Goal: Understand process/instructions: Learn how to perform a task or action

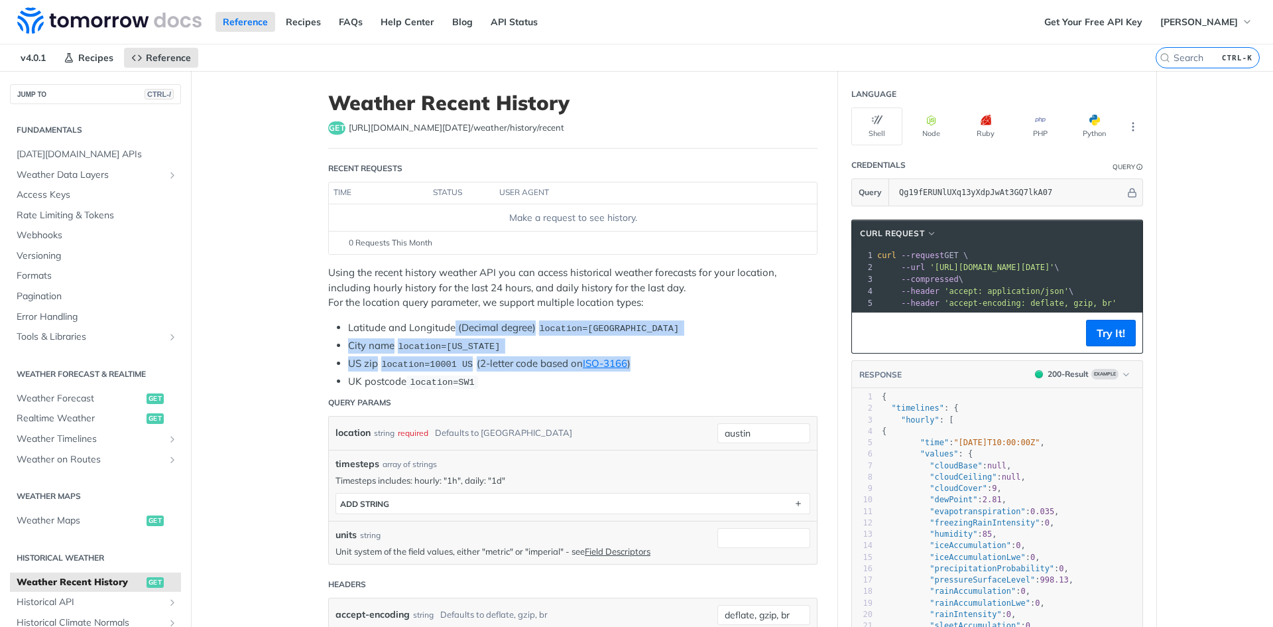
drag, startPoint x: 451, startPoint y: 319, endPoint x: 640, endPoint y: 363, distance: 194.0
click at [640, 363] on div "Using the recent history weather API you can access historical weather forecast…" at bounding box center [572, 327] width 489 height 124
click at [653, 325] on span "location=[GEOGRAPHIC_DATA]" at bounding box center [609, 329] width 140 height 10
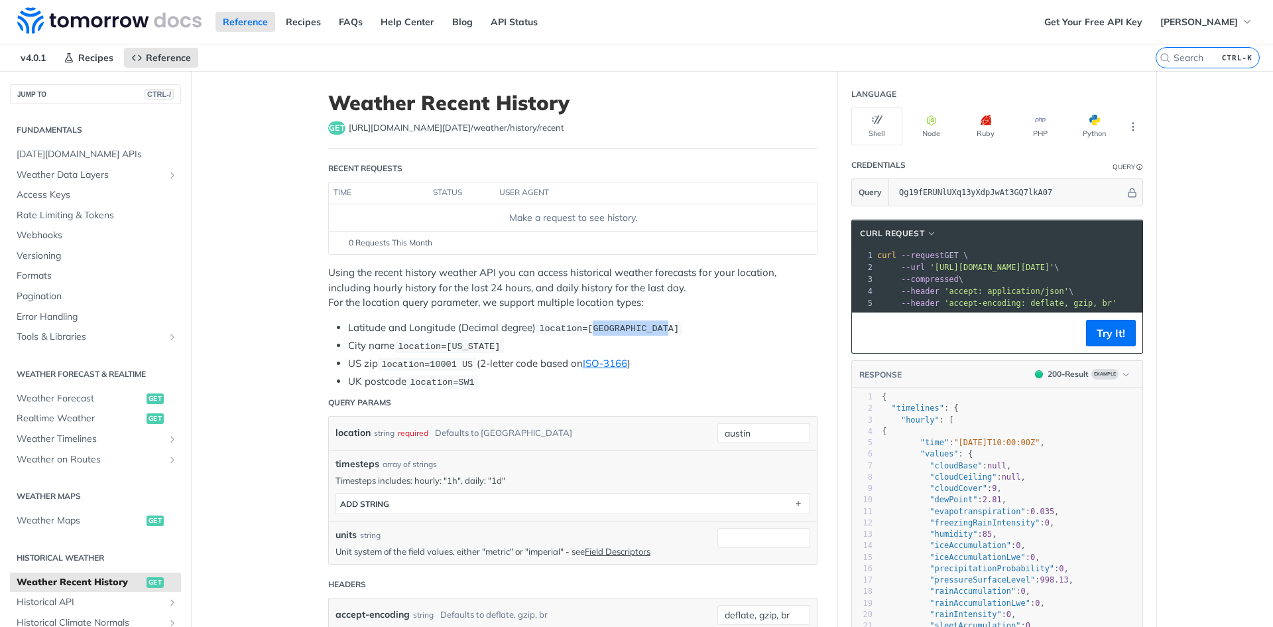
drag, startPoint x: 653, startPoint y: 325, endPoint x: 584, endPoint y: 315, distance: 70.3
click at [584, 315] on div "Using the recent history weather API you can access historical weather forecast…" at bounding box center [572, 327] width 489 height 124
drag, startPoint x: 584, startPoint y: 315, endPoint x: 647, endPoint y: 321, distance: 63.3
click at [647, 321] on div "Using the recent history weather API you can access historical weather forecast…" at bounding box center [572, 327] width 489 height 124
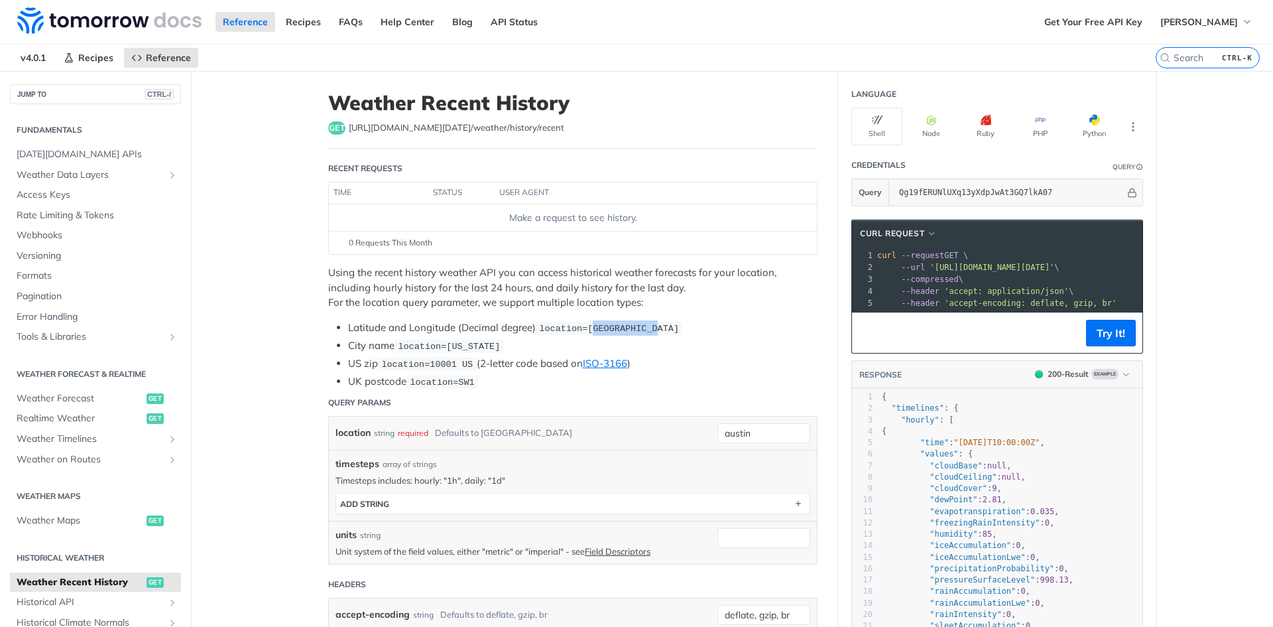
click at [647, 322] on code "location=[GEOGRAPHIC_DATA]" at bounding box center [609, 328] width 147 height 13
click at [1083, 123] on button "Python" at bounding box center [1094, 126] width 51 height 38
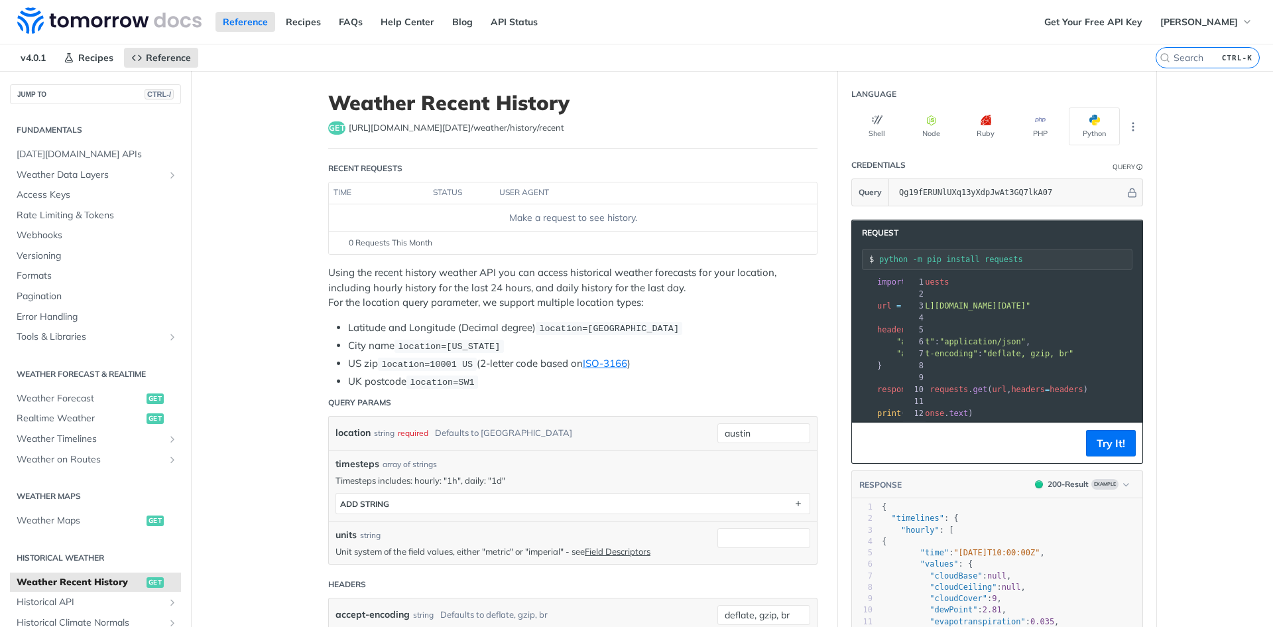
scroll to position [0, 104]
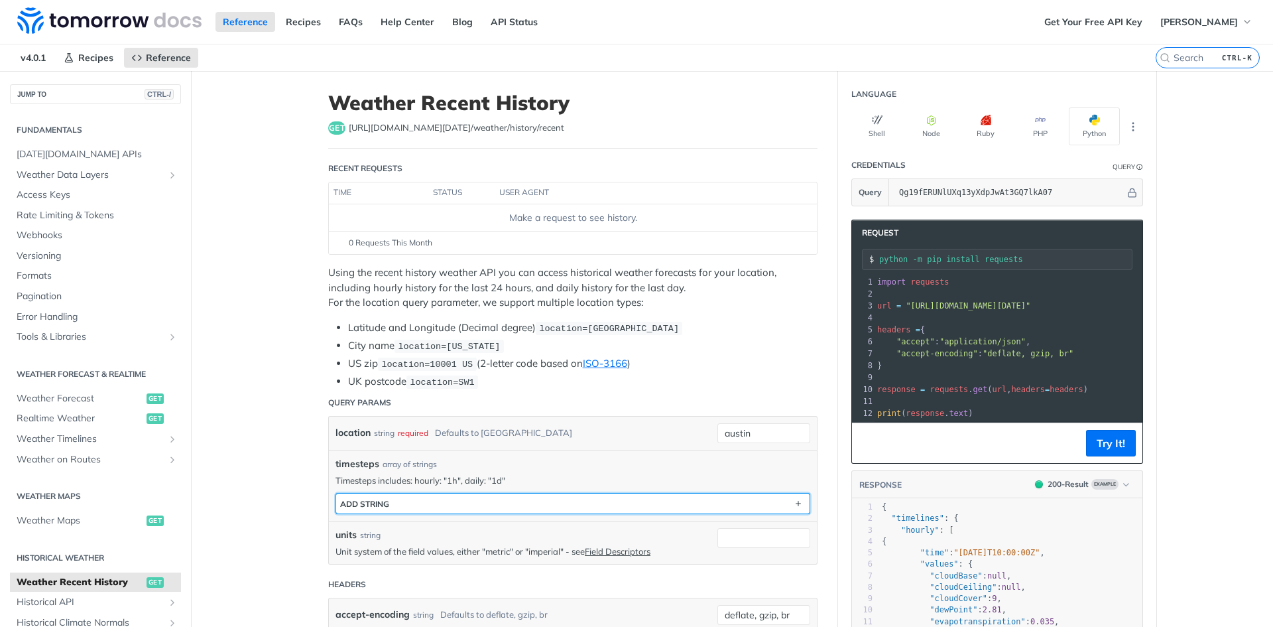
click at [420, 500] on button "ADD string" at bounding box center [572, 503] width 473 height 20
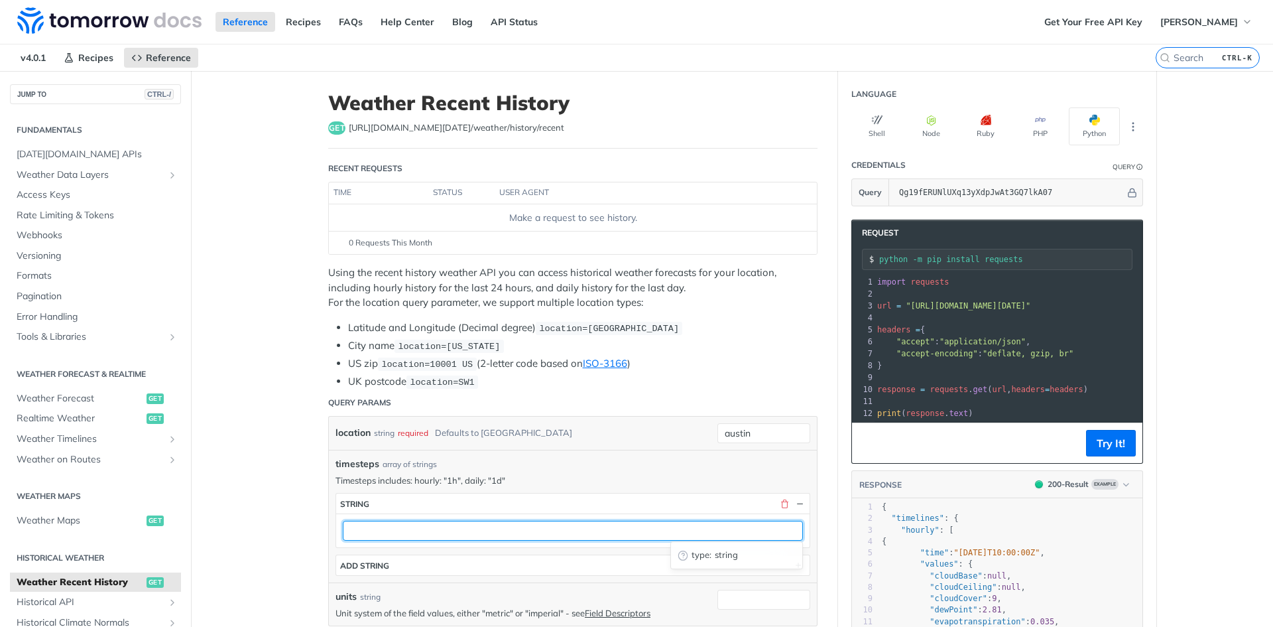
click at [418, 531] on input "text" at bounding box center [573, 531] width 460 height 20
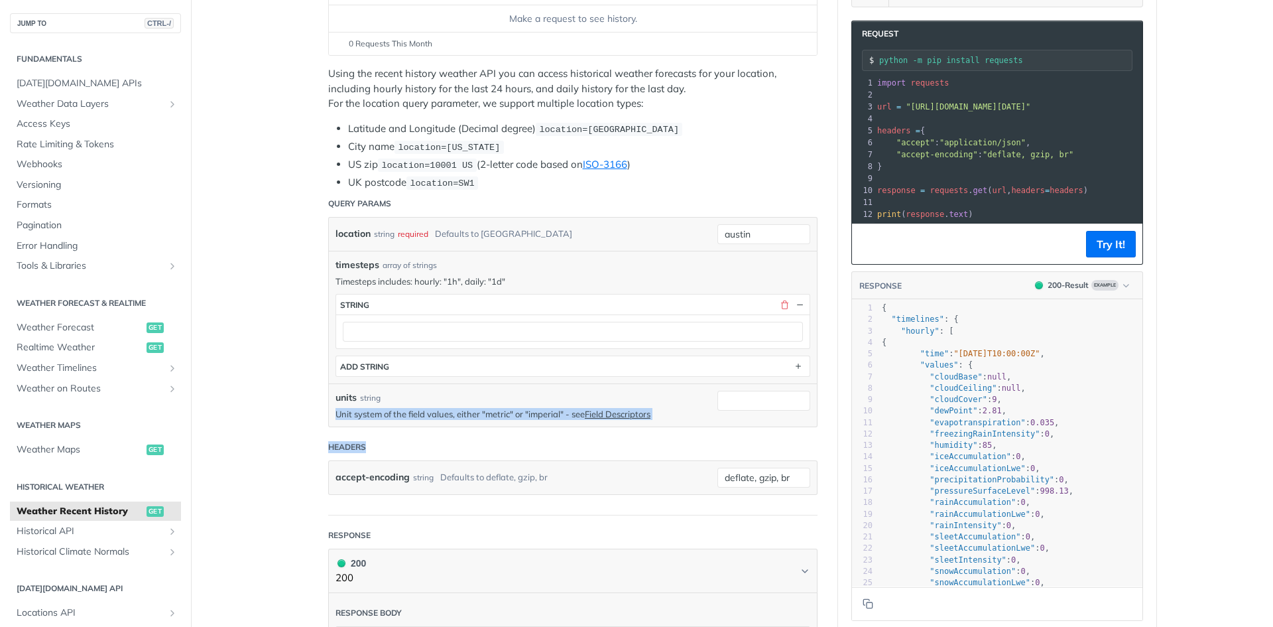
drag, startPoint x: 383, startPoint y: 428, endPoint x: 519, endPoint y: 401, distance: 138.6
click at [519, 401] on form "Query Params location string required Defaults to austin austin timesteps array…" at bounding box center [572, 352] width 489 height 325
click at [519, 401] on div "units string" at bounding box center [523, 398] width 375 height 14
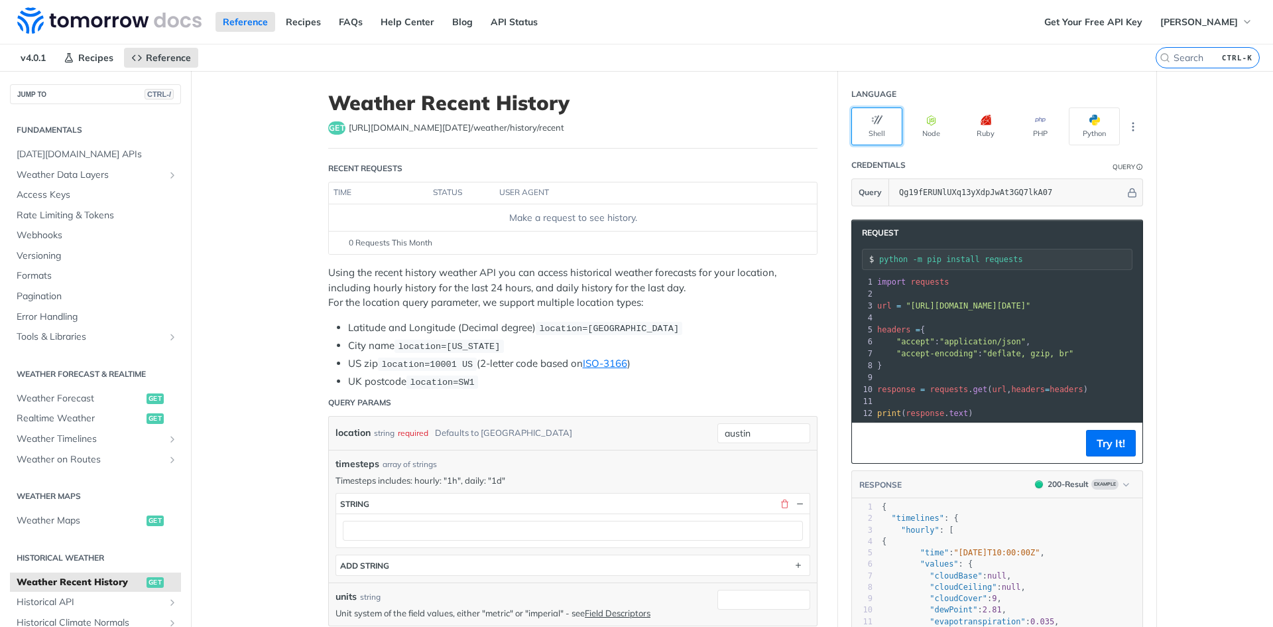
click at [866, 139] on button "Shell" at bounding box center [876, 126] width 51 height 38
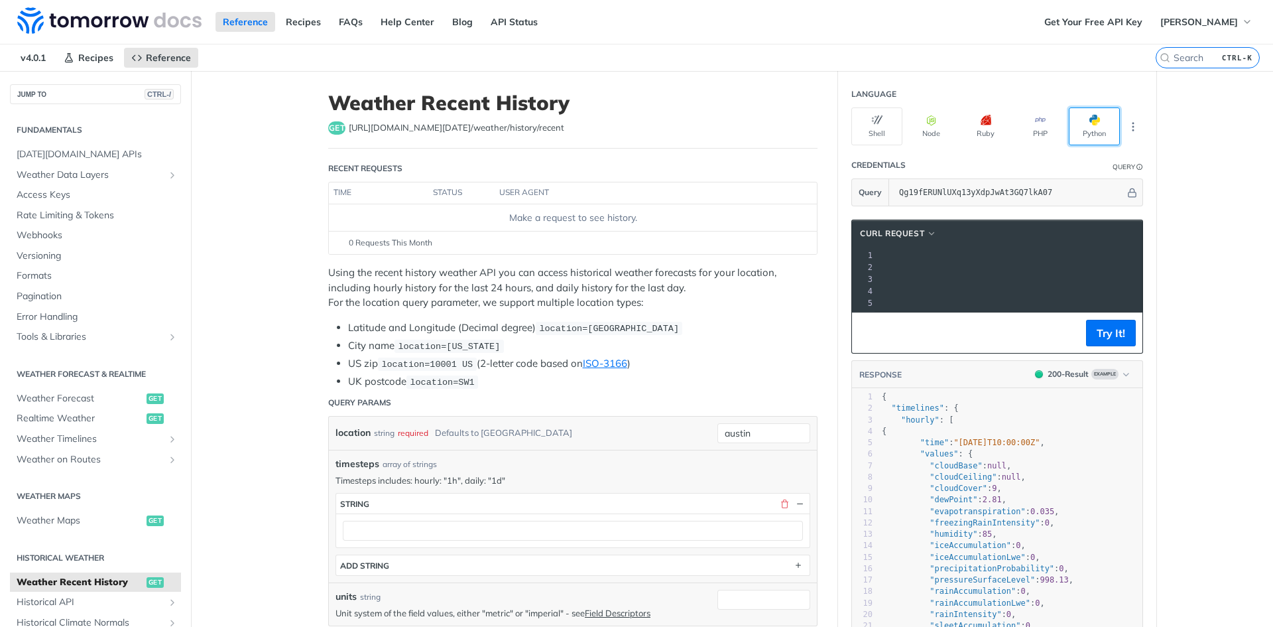
click at [1100, 120] on span "button" at bounding box center [1100, 120] width 0 height 11
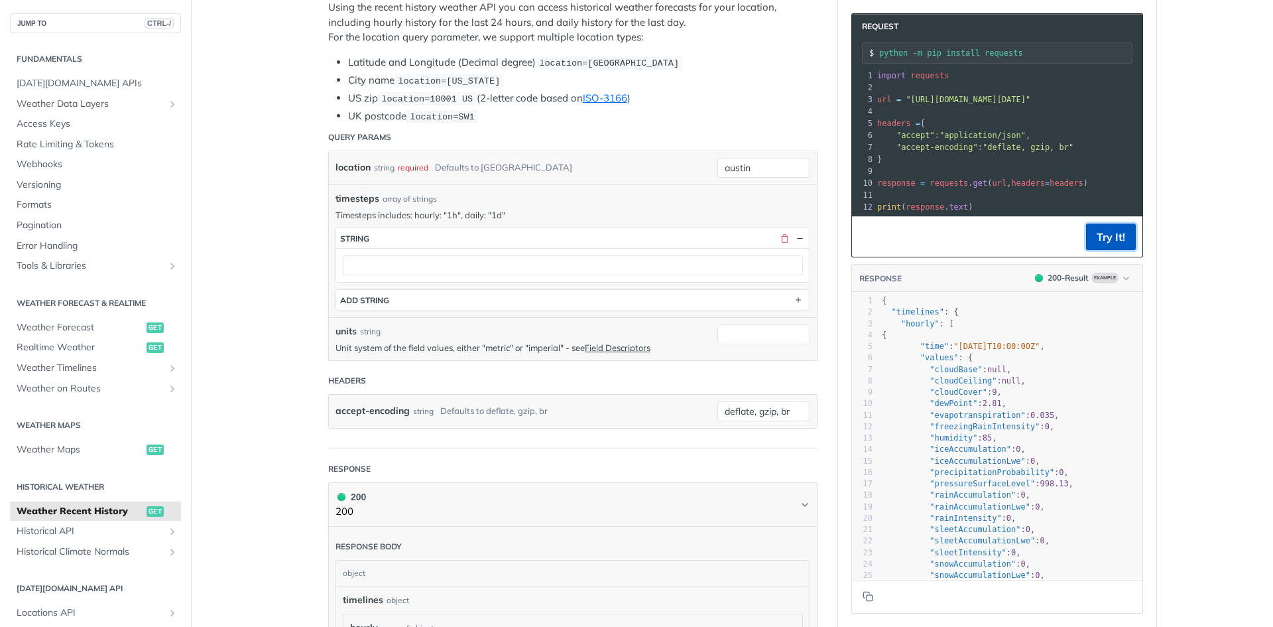
click at [1117, 242] on button "Try It!" at bounding box center [1111, 236] width 50 height 27
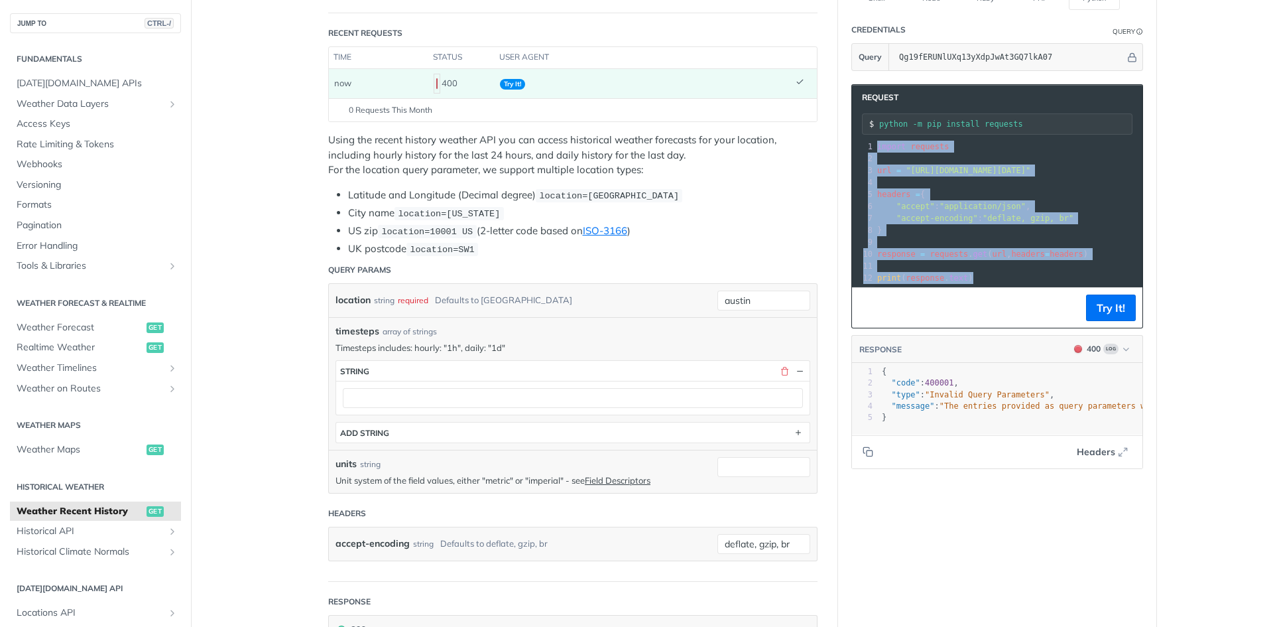
drag, startPoint x: 870, startPoint y: 150, endPoint x: 1000, endPoint y: 290, distance: 191.5
click at [1001, 286] on div "xxxxxxxxxx 12 5 12 1 import requests 2 ​ 3 url = "[URL][DOMAIN_NAME][DATE]" 4 ​…" at bounding box center [997, 212] width 290 height 149
copy div "import requests 2 ​ 3 url = "[URL][DOMAIN_NAME][DATE]" 4 ​ 5 headers = { 6 "acc…"
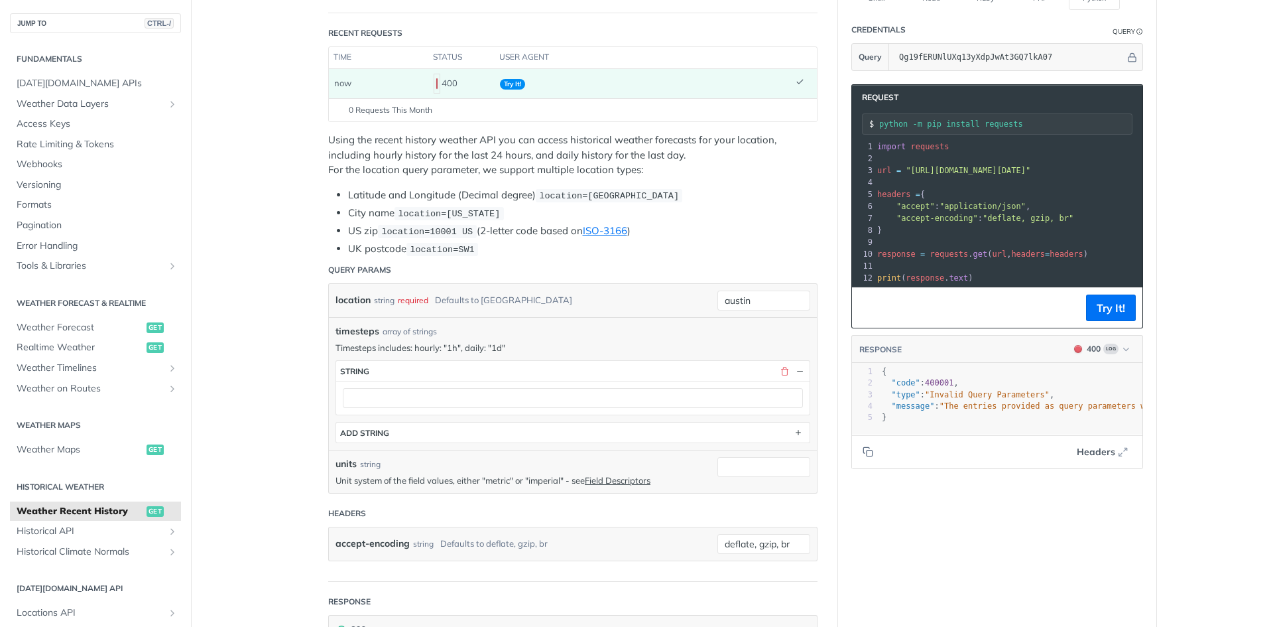
click at [995, 220] on span ""deflate, gzip, br"" at bounding box center [1028, 218] width 91 height 9
